Goal: Find specific page/section: Find specific page/section

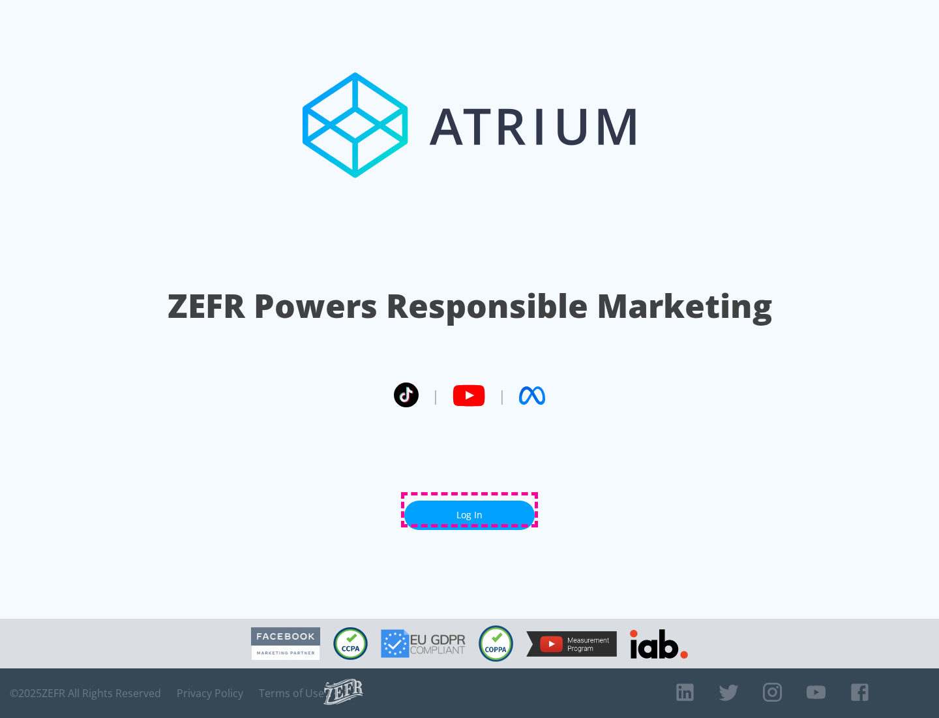
click at [470, 510] on link "Log In" at bounding box center [470, 514] width 130 height 29
